Goal: Register for event/course

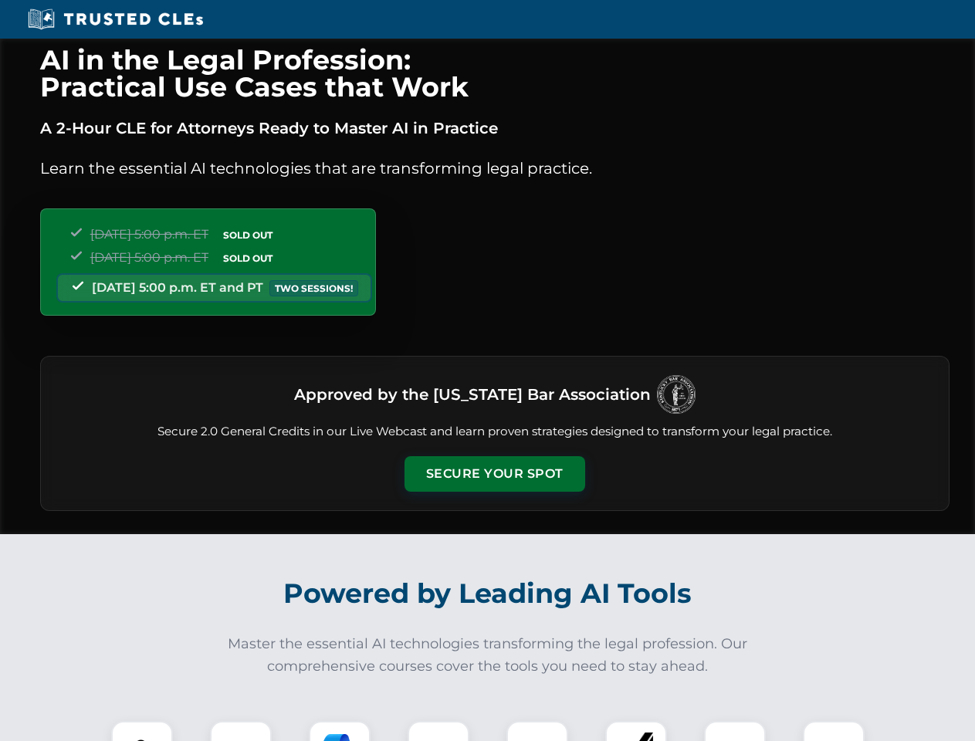
click at [494, 474] on button "Secure Your Spot" at bounding box center [494, 473] width 181 height 35
click at [142, 731] on img at bounding box center [142, 751] width 45 height 45
